Goal: Ask a question

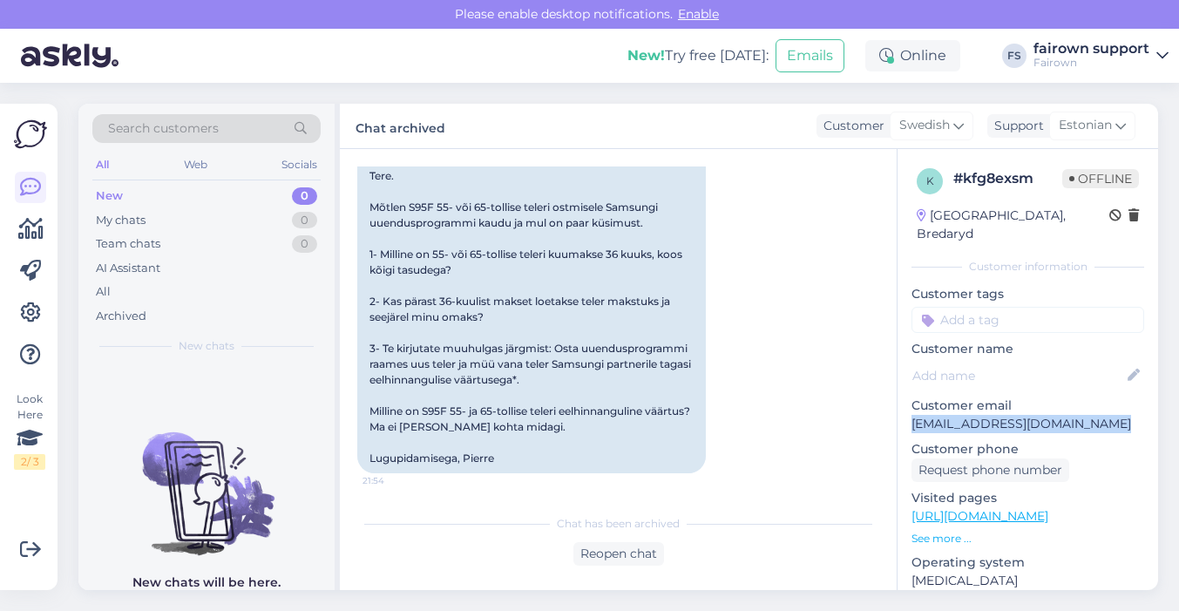
scroll to position [435, 0]
click at [501, 259] on div "Tere. Mõtlen S95F 55- või 65-tollise teleri ostmisele Samsungi uuendusprogrammi…" at bounding box center [531, 315] width 349 height 312
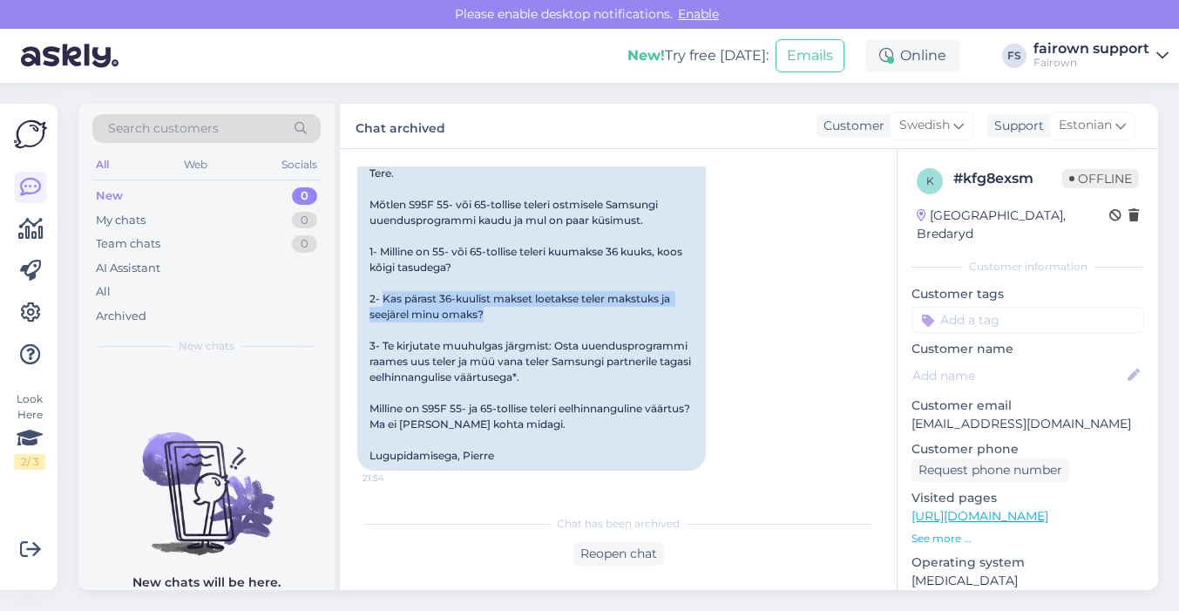
drag, startPoint x: 487, startPoint y: 320, endPoint x: 384, endPoint y: 305, distance: 104.8
click at [384, 303] on div "Tere. Mõtlen S95F 55- või 65-tollise teleri ostmisele Samsungi uuendusprogrammi…" at bounding box center [531, 315] width 349 height 312
click at [564, 381] on div "Tere. Mõtlen S95F 55- või 65-tollise teleri ostmisele Samsungi uuendusprogrammi…" at bounding box center [531, 315] width 349 height 312
click at [487, 310] on div "Tere. Mõtlen S95F 55- või 65-tollise teleri ostmisele Samsungi uuendusprogrammi…" at bounding box center [531, 315] width 349 height 312
click at [591, 384] on div "Tere. Mõtlen S95F 55- või 65-tollise teleri ostmisele Samsungi uuendusprogrammi…" at bounding box center [531, 315] width 349 height 312
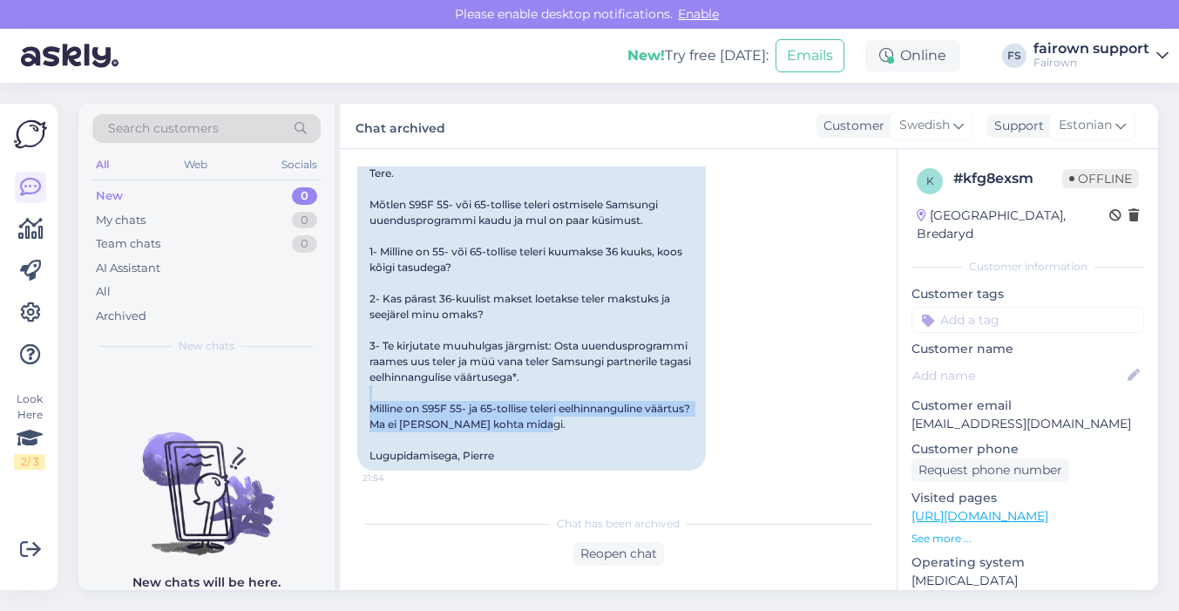
drag, startPoint x: 587, startPoint y: 428, endPoint x: 494, endPoint y: 400, distance: 96.5
click at [494, 400] on div "Tere. Mõtlen S95F 55- või 65-tollise teleri ostmisele Samsungi uuendusprogrammi…" at bounding box center [531, 315] width 349 height 312
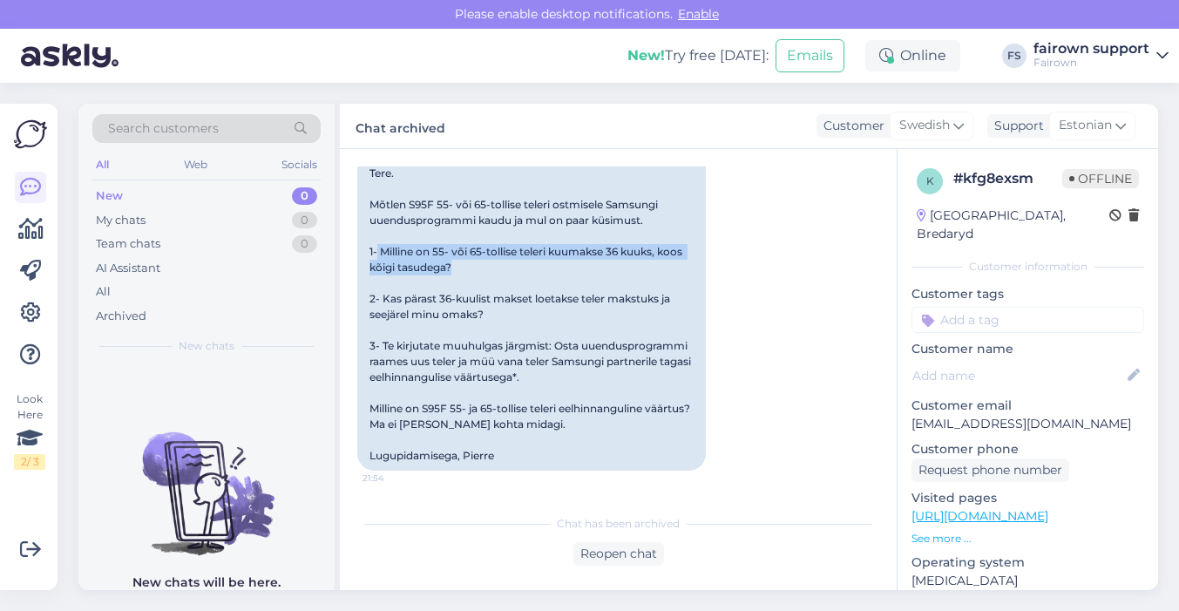
drag, startPoint x: 480, startPoint y: 269, endPoint x: 377, endPoint y: 257, distance: 103.6
click at [377, 257] on div "Tere. Mõtlen S95F 55- või 65-tollise teleri ostmisele Samsungi uuendusprogrammi…" at bounding box center [531, 315] width 349 height 312
click at [787, 373] on div "[DATE] Hej. Jag funderar på att köpa en S95F 55" eller 65" via Samsung upgrade …" at bounding box center [618, 129] width 522 height 722
